Goal: Transaction & Acquisition: Purchase product/service

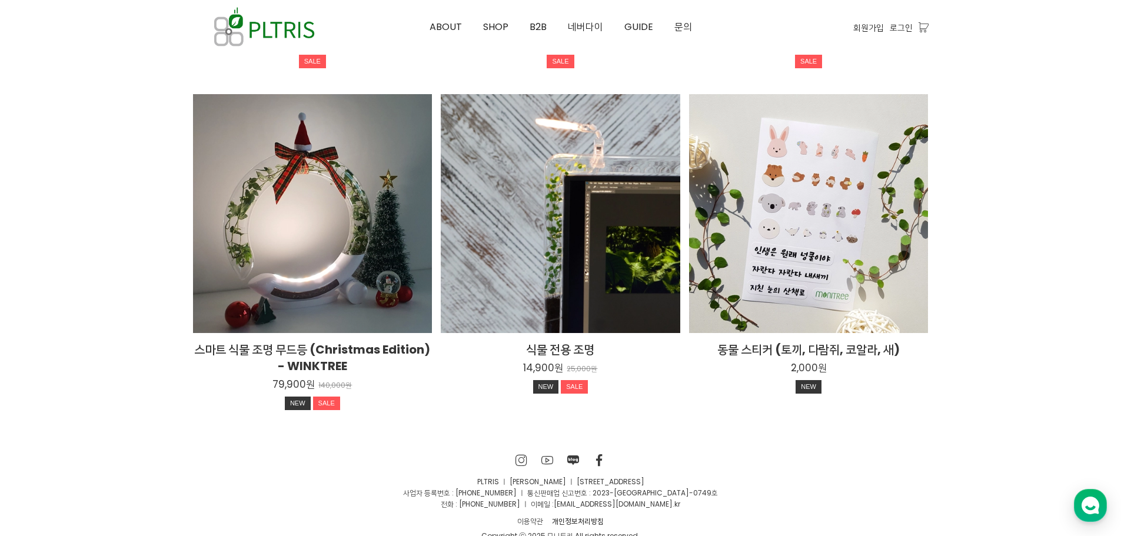
scroll to position [2166, 0]
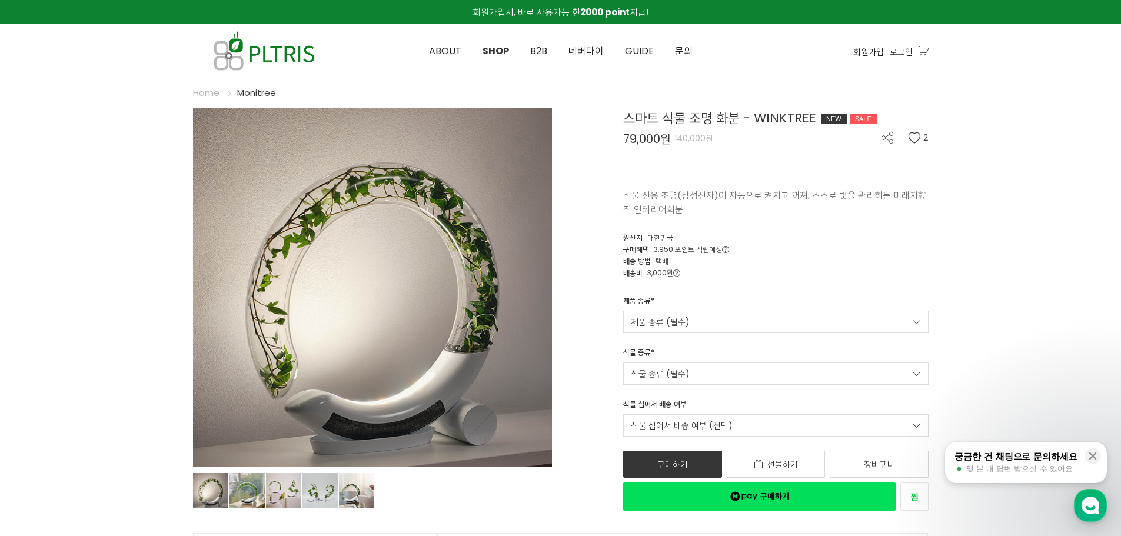
click at [767, 309] on div "제품 종류 * 제품 종류 (필수) Winktree Winktree(식물 조명 없는 모델)" at bounding box center [775, 314] width 323 height 38
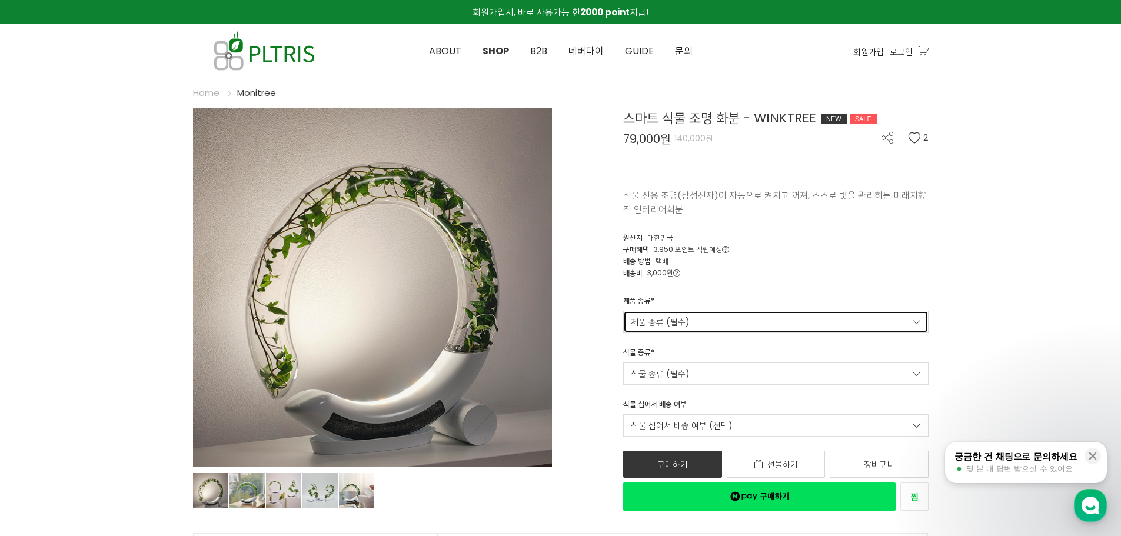
click at [771, 319] on link "제품 종류 (필수)" at bounding box center [775, 322] width 305 height 22
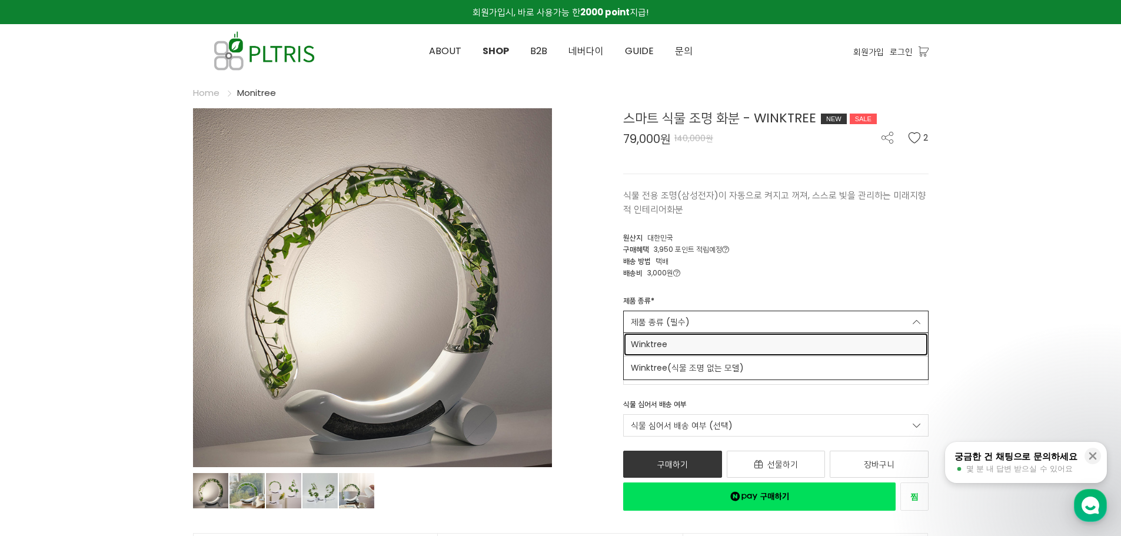
click at [729, 351] on link "Winktree" at bounding box center [776, 344] width 304 height 23
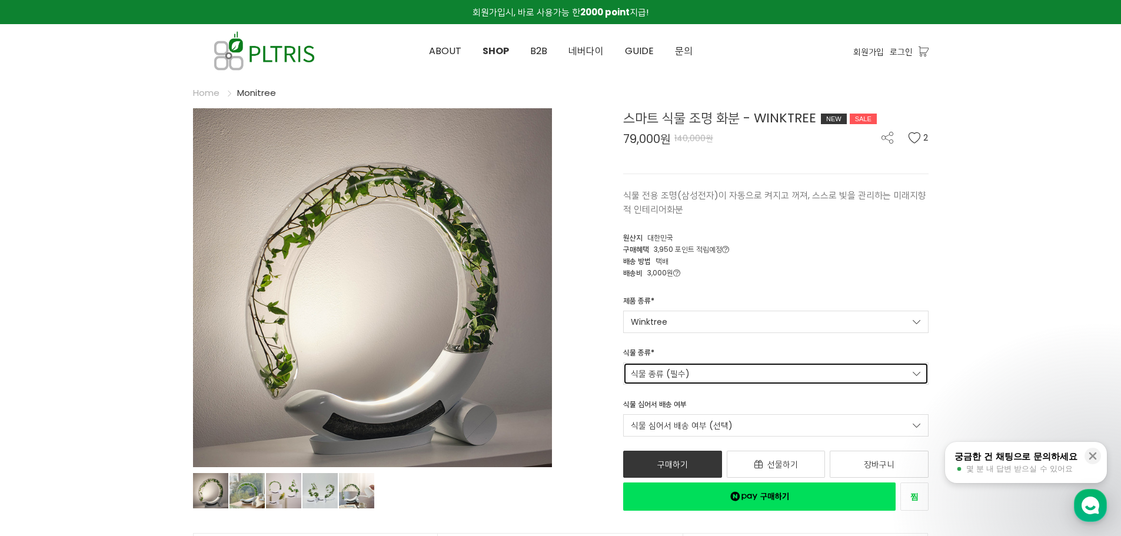
click at [720, 362] on link "식물 종류 (필수)" at bounding box center [775, 373] width 305 height 22
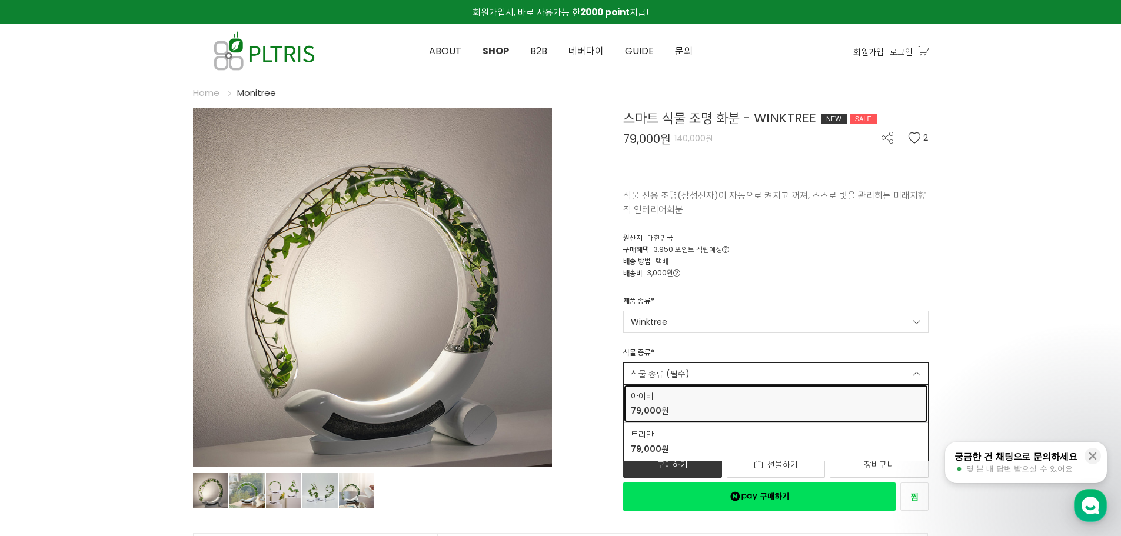
click at [694, 410] on div "아이비 79,000원" at bounding box center [776, 403] width 290 height 27
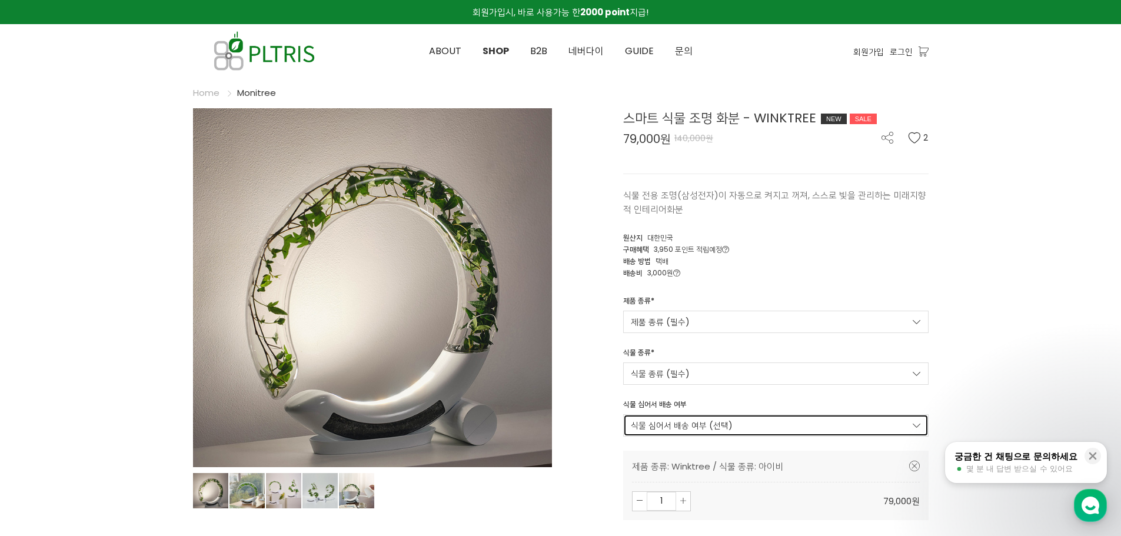
click at [691, 421] on link "식물 심어서 배송 여부 (선택)" at bounding box center [775, 425] width 305 height 22
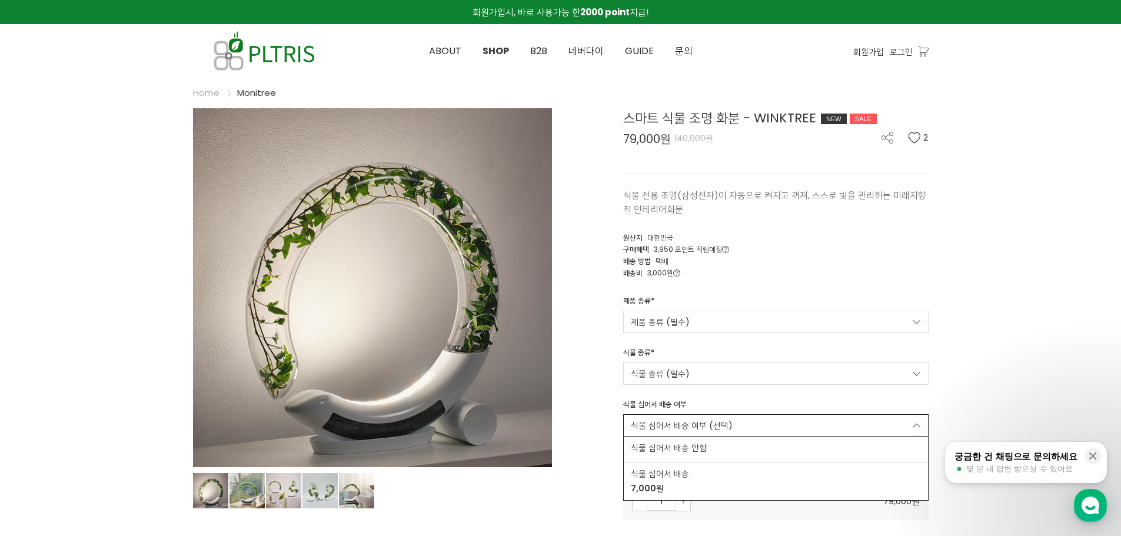
click at [586, 415] on div "스마트 식물 조명 화분 - WINKTREE NEW SALE 79,000원 140,000원 2 식물 전용 조명(삼성전자)이 자동으로 켜지고 꺼져…" at bounding box center [748, 371] width 359 height 527
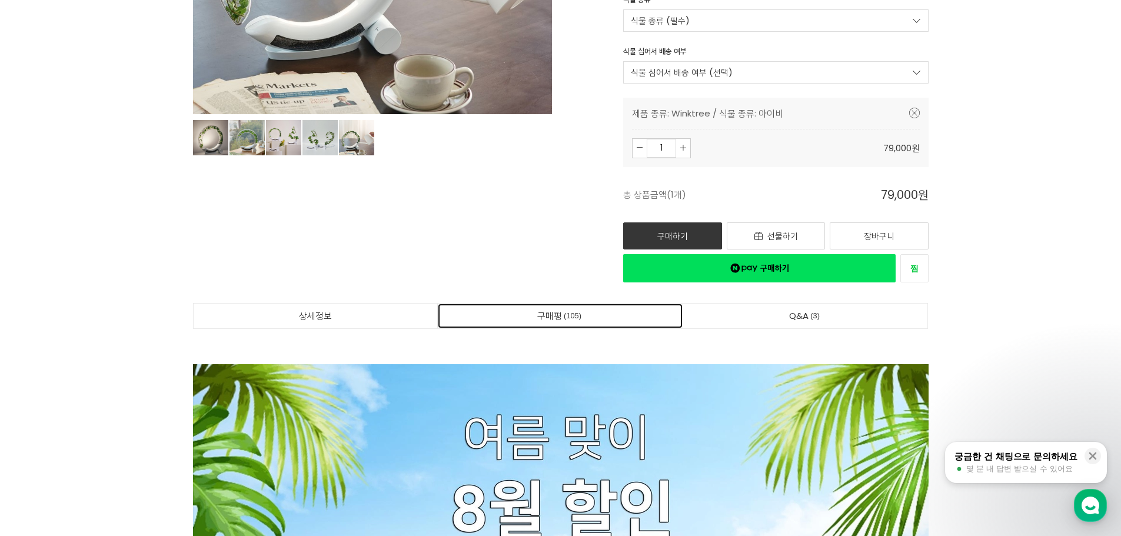
click at [552, 309] on link "구매평 105" at bounding box center [560, 316] width 245 height 25
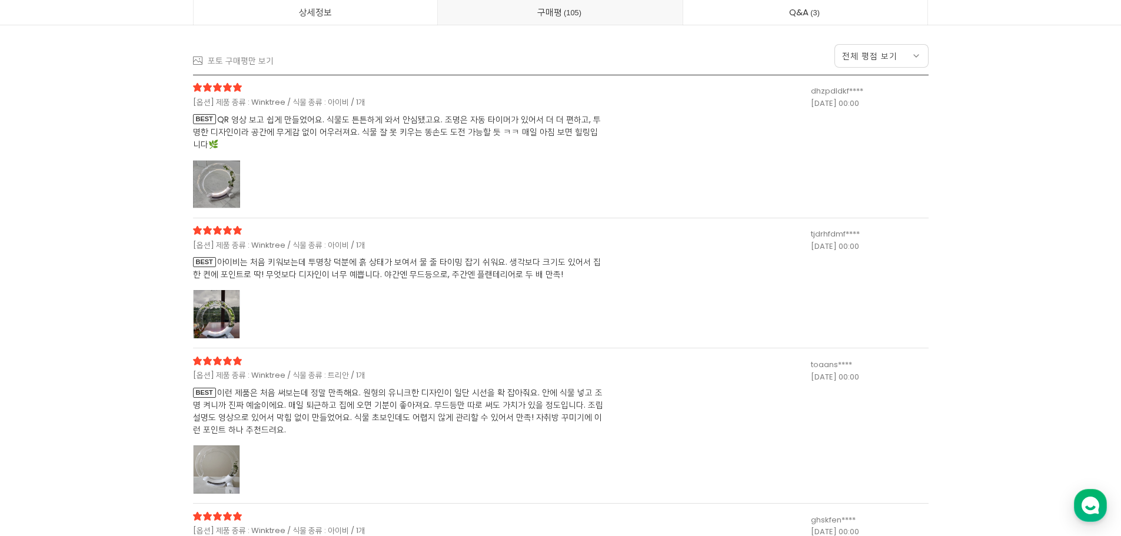
click at [225, 187] on div at bounding box center [216, 184] width 47 height 48
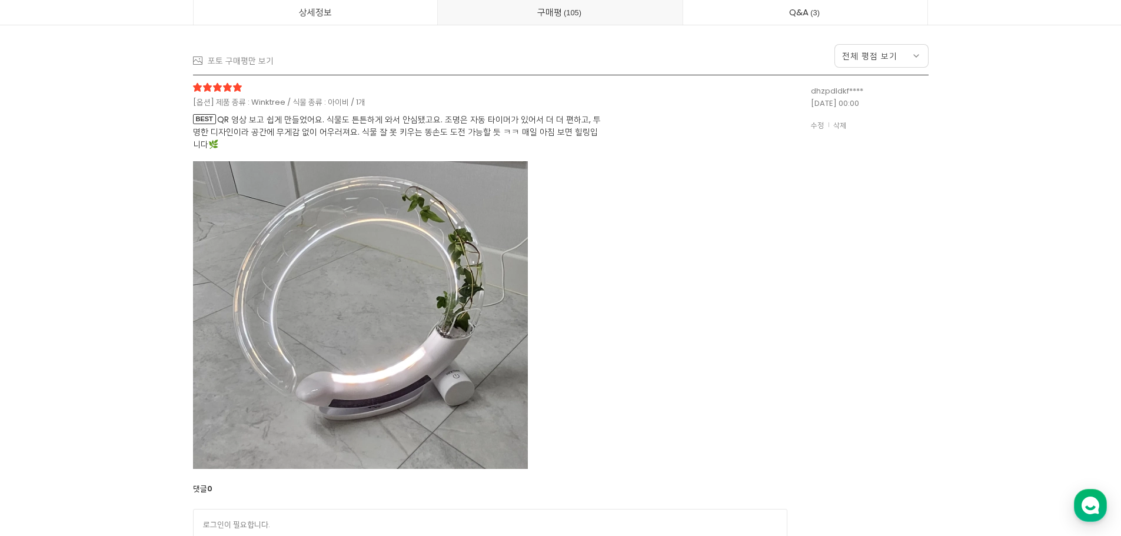
scroll to position [28658, 0]
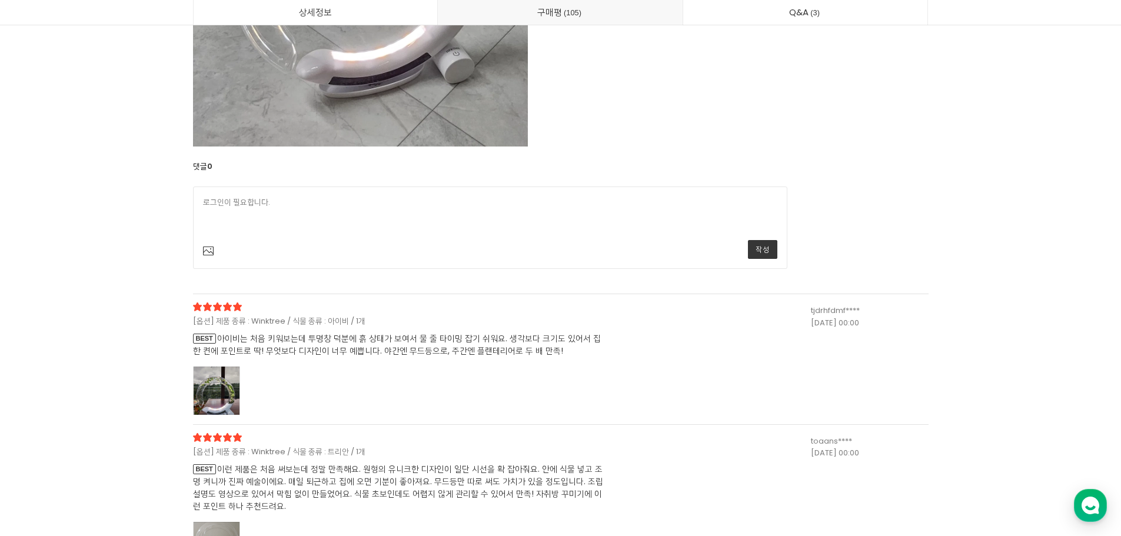
click at [434, 337] on span "BEST 아이비는 처음 키워보는데 투명창 덕분에 흙 상태가 보여서 물 줄 타이밍 잡기 쉬워요. 생각보다 크기도 있어서 집 한 켠에 포인트로 딱…" at bounding box center [399, 344] width 412 height 25
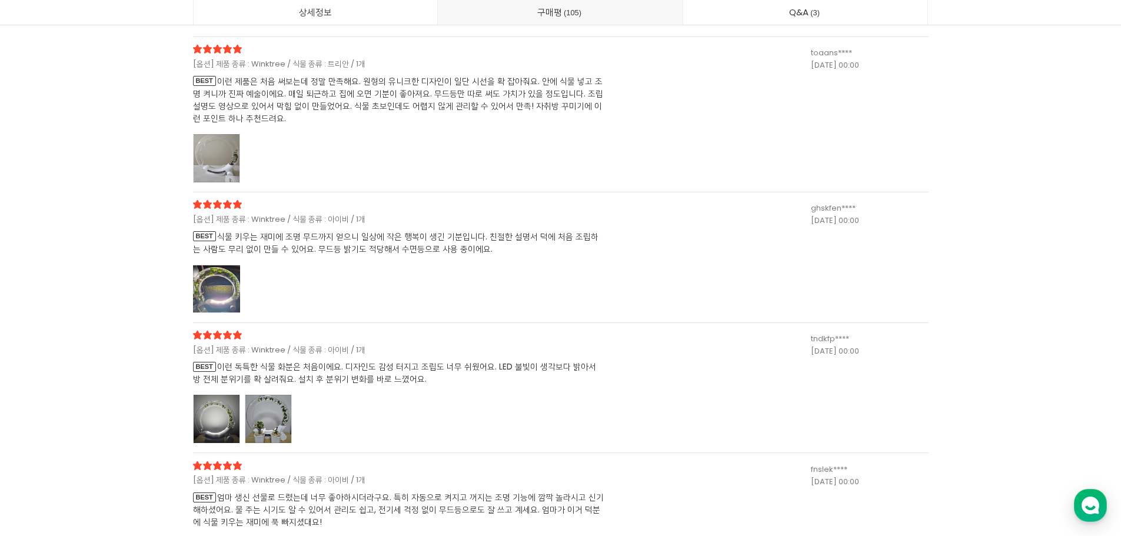
scroll to position [29857, 0]
click at [456, 287] on div at bounding box center [399, 287] width 412 height 47
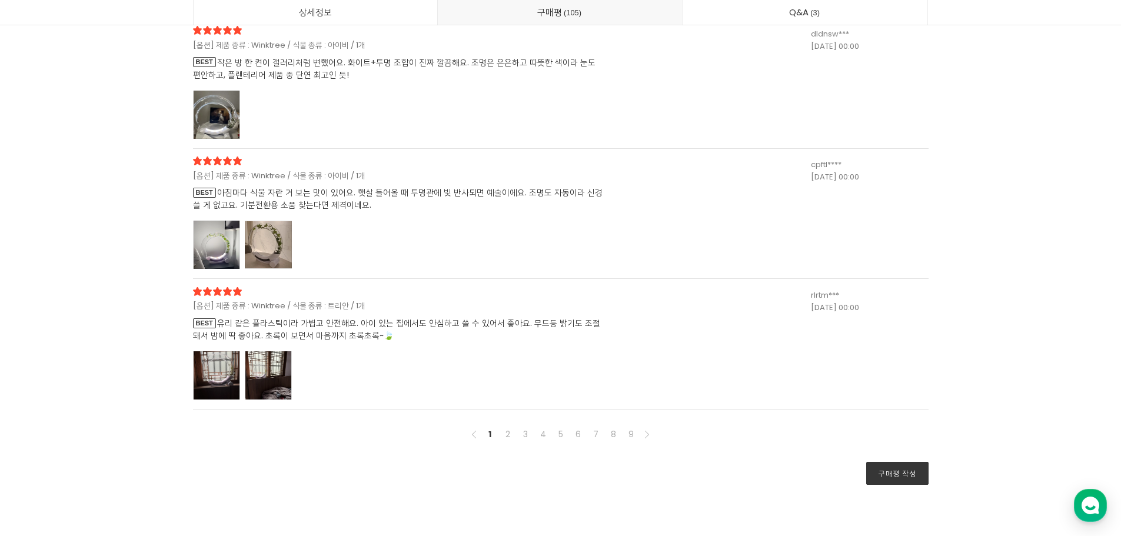
scroll to position [30910, 0]
click at [282, 236] on div at bounding box center [268, 244] width 47 height 48
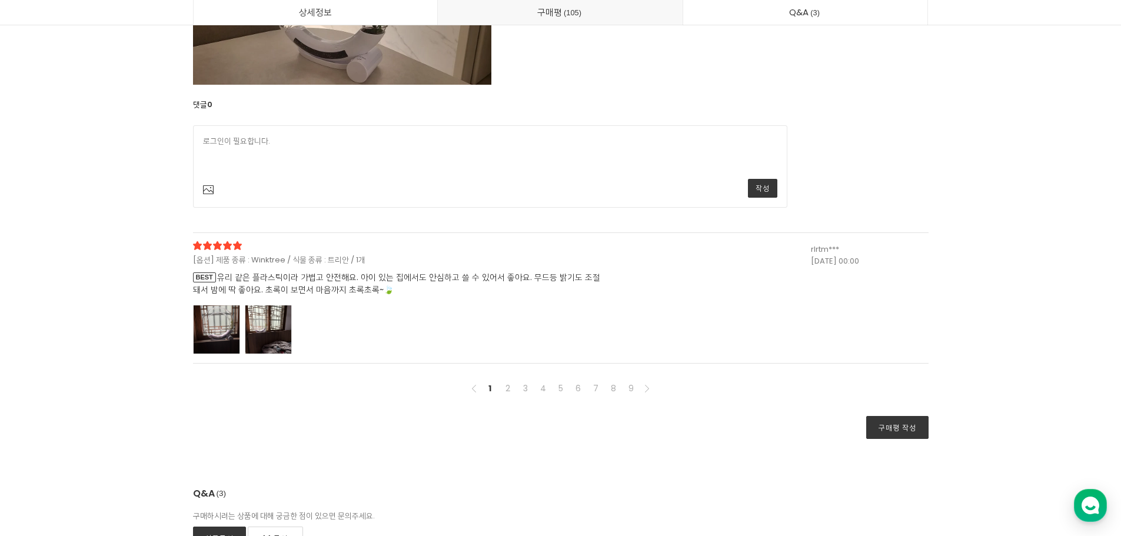
scroll to position [31674, 0]
click at [287, 319] on div at bounding box center [268, 329] width 47 height 48
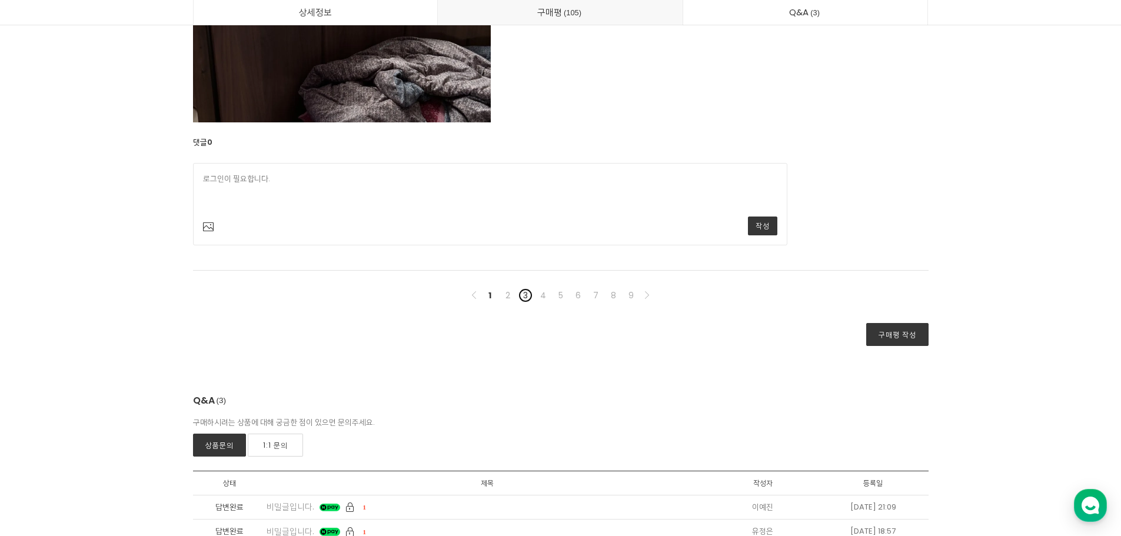
click at [528, 298] on link "3" at bounding box center [525, 295] width 14 height 14
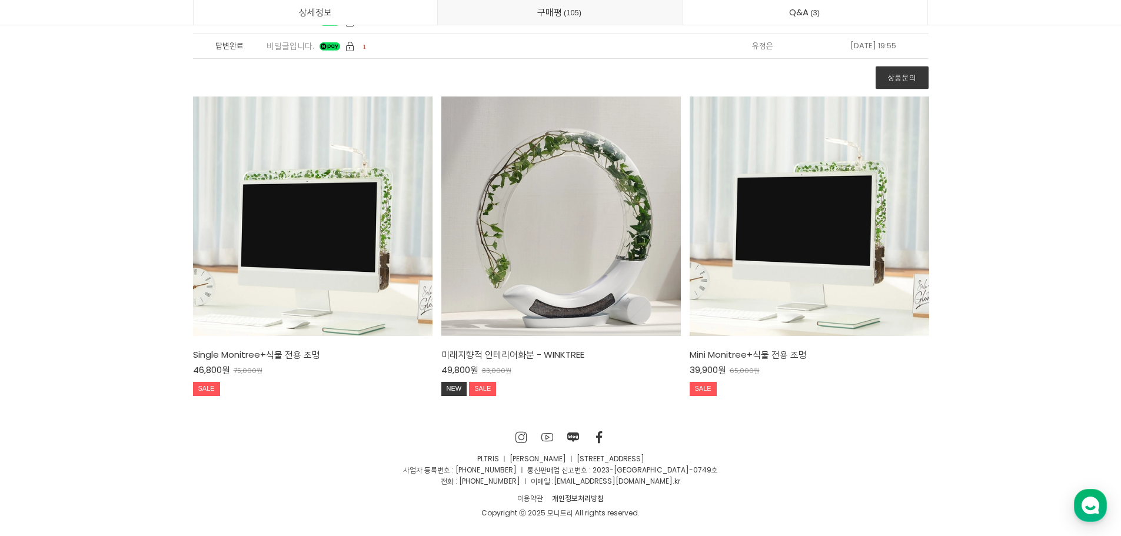
scroll to position [28615, 0]
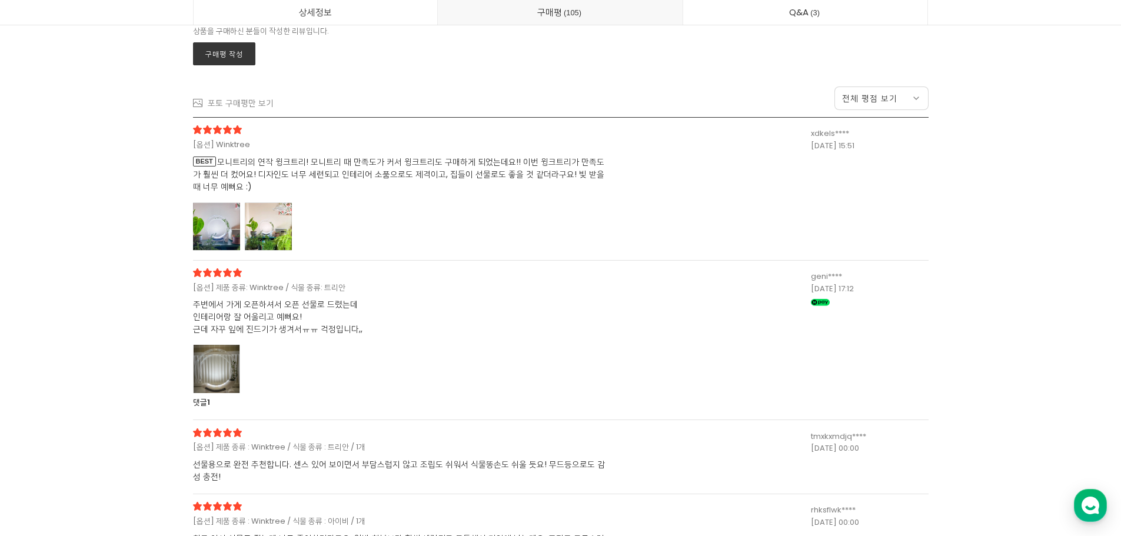
click at [224, 216] on div at bounding box center [216, 226] width 47 height 48
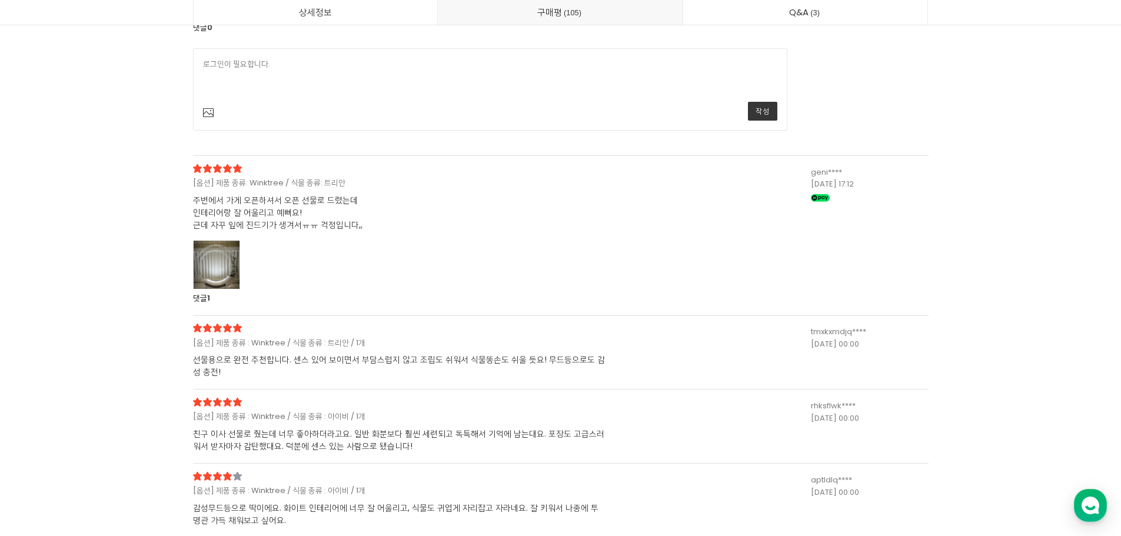
scroll to position [29556, 0]
click at [239, 274] on div at bounding box center [216, 264] width 47 height 48
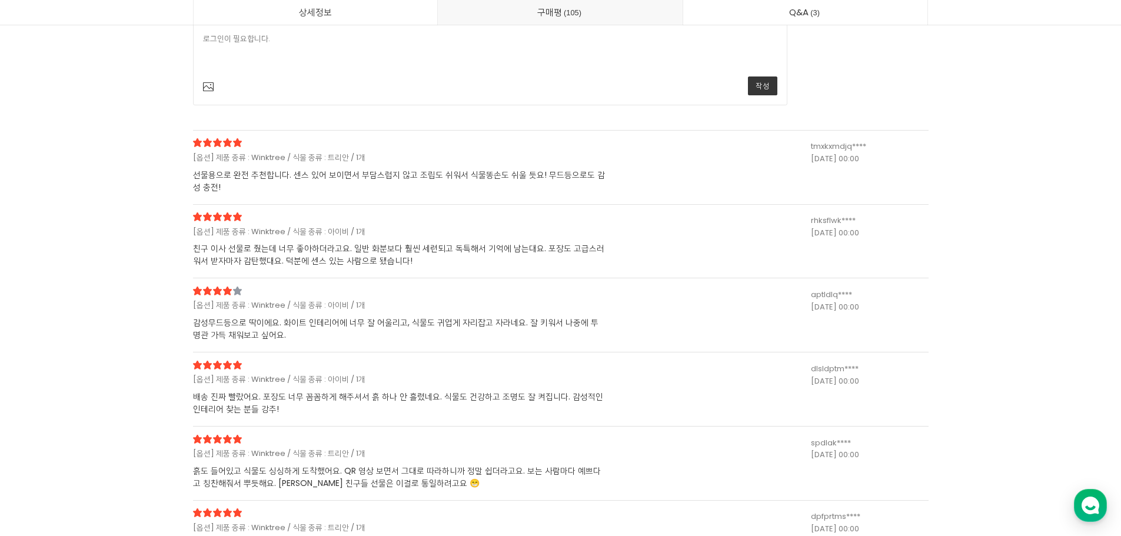
scroll to position [30380, 0]
click at [339, 325] on span "감성무드등으로 딱이에요. 화이트 인테리어에 너무 잘 어울리고, 식물도 귀엽게 자리잡고 자라네요. 잘 키워서 나중에 투명관 가득 채워보고 싶어요." at bounding box center [399, 328] width 412 height 25
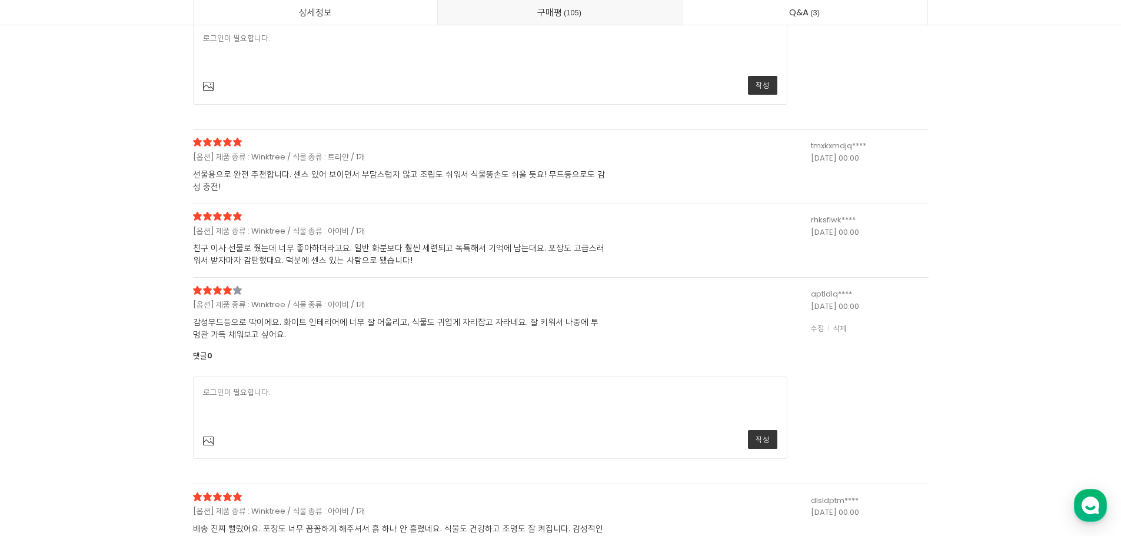
click at [339, 325] on span "감성무드등으로 딱이에요. 화이트 인테리어에 너무 잘 어울리고, 식물도 귀엽게 자리잡고 자라네요. 잘 키워서 나중에 투명관 가득 채워보고 싶어요." at bounding box center [399, 328] width 412 height 25
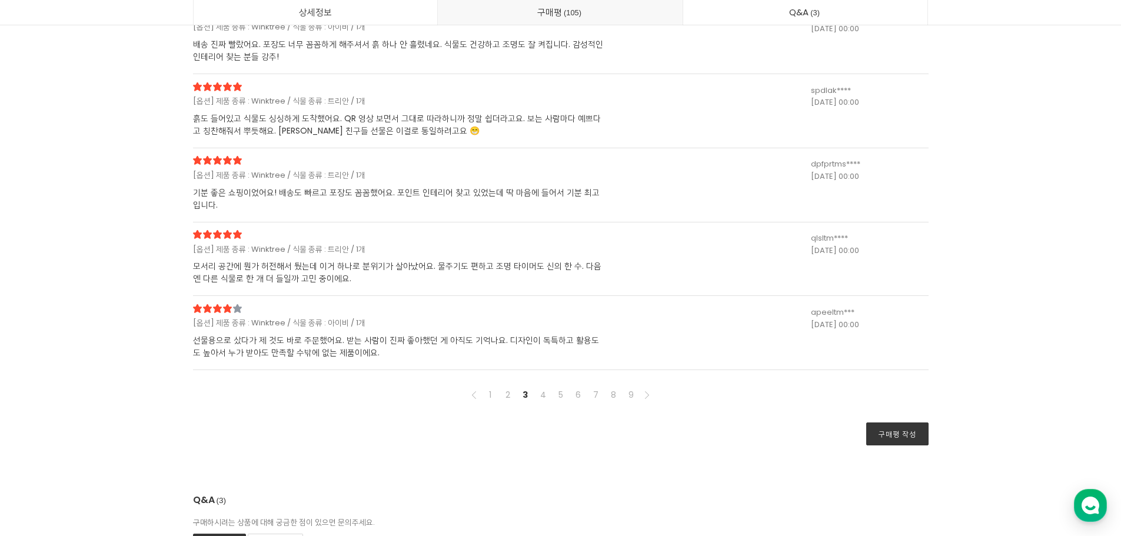
scroll to position [30732, 0]
